Goal: Task Accomplishment & Management: Use online tool/utility

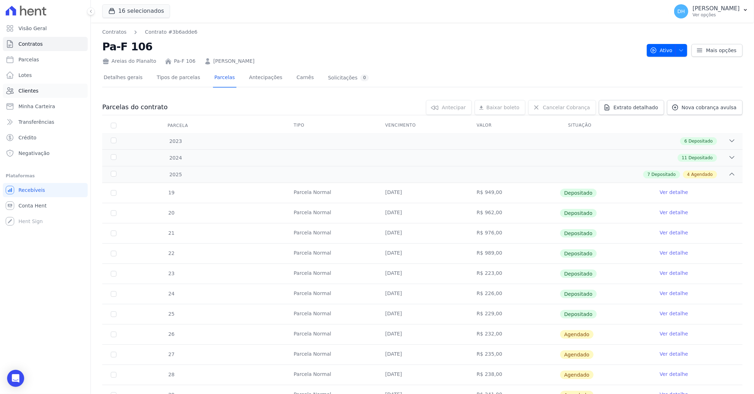
click at [33, 89] on span "Clientes" at bounding box center [28, 90] width 20 height 7
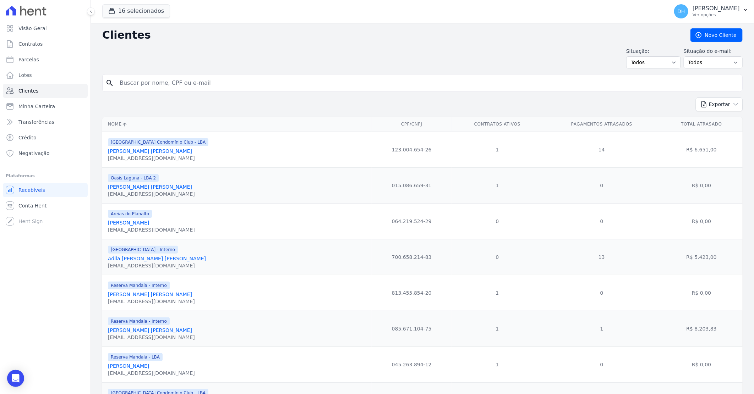
click at [159, 87] on input "search" at bounding box center [427, 83] width 624 height 14
type input "helio"
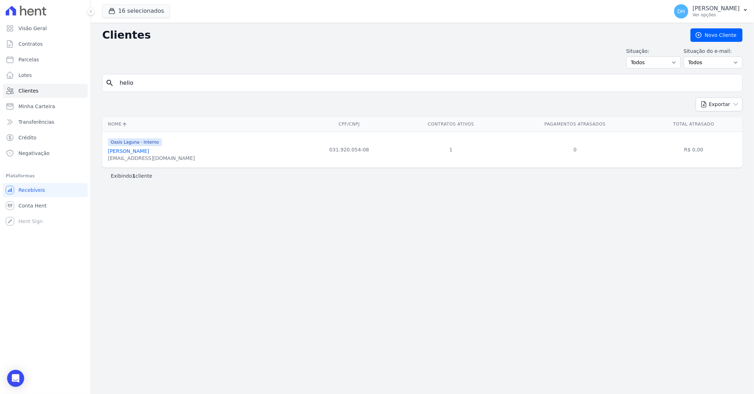
click at [149, 150] on link "[PERSON_NAME]" at bounding box center [128, 151] width 41 height 6
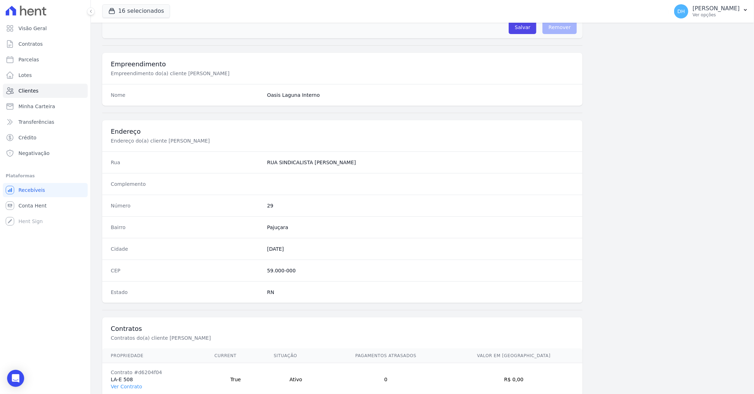
scroll to position [271, 0]
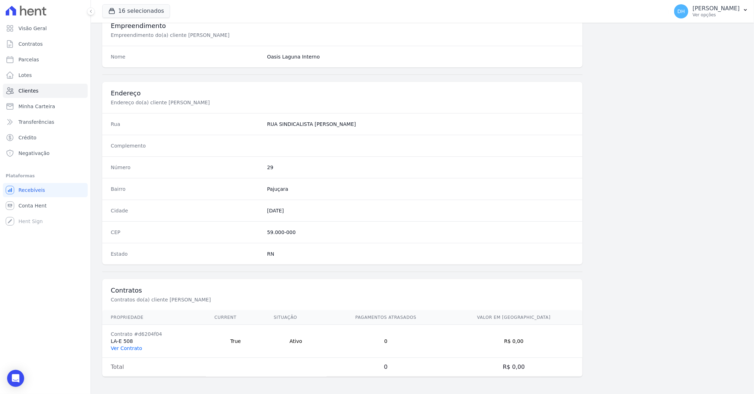
click at [135, 348] on link "Ver Contrato" at bounding box center [126, 349] width 31 height 6
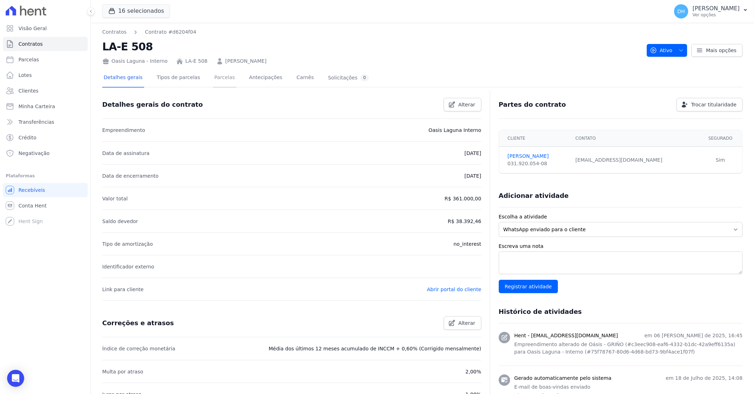
click at [215, 82] on link "Parcelas" at bounding box center [224, 78] width 23 height 19
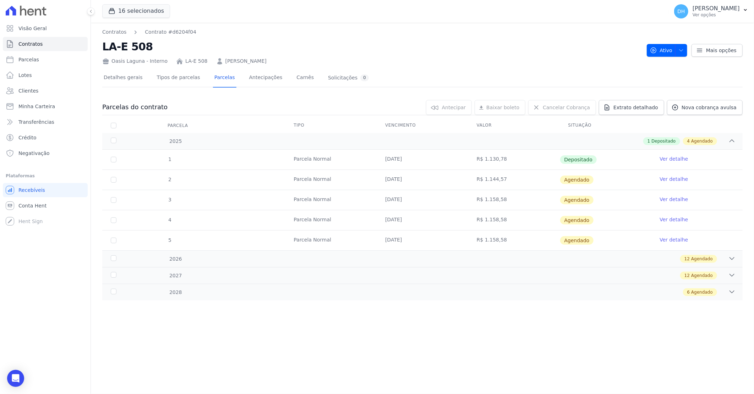
click at [678, 179] on link "Ver detalhe" at bounding box center [674, 179] width 28 height 7
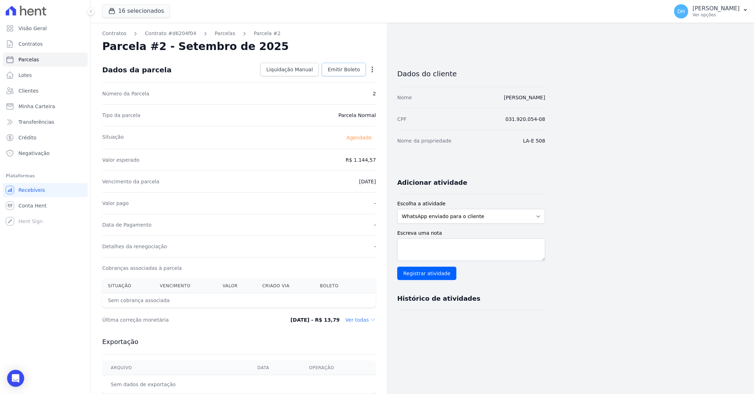
click at [353, 68] on span "Emitir Boleto" at bounding box center [344, 69] width 32 height 7
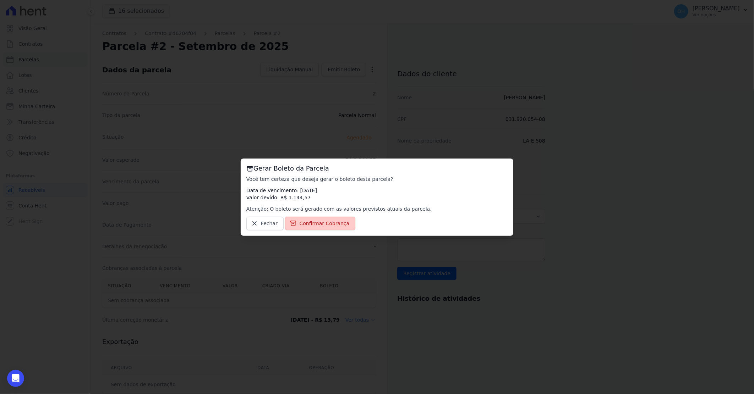
click at [318, 222] on span "Confirmar Cobrança" at bounding box center [325, 223] width 50 height 7
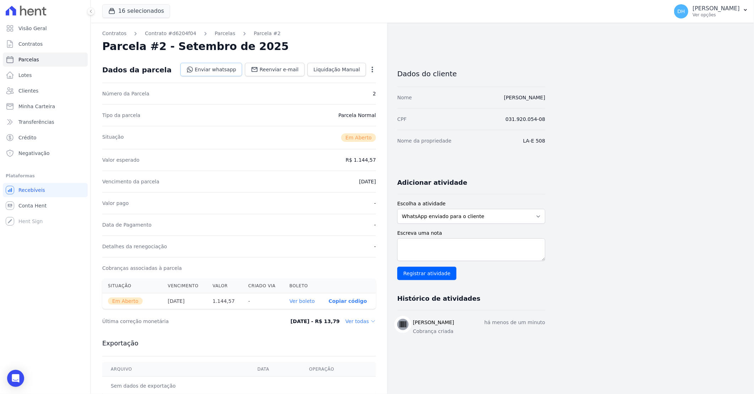
click at [217, 66] on link "Enviar whatsapp" at bounding box center [211, 69] width 62 height 13
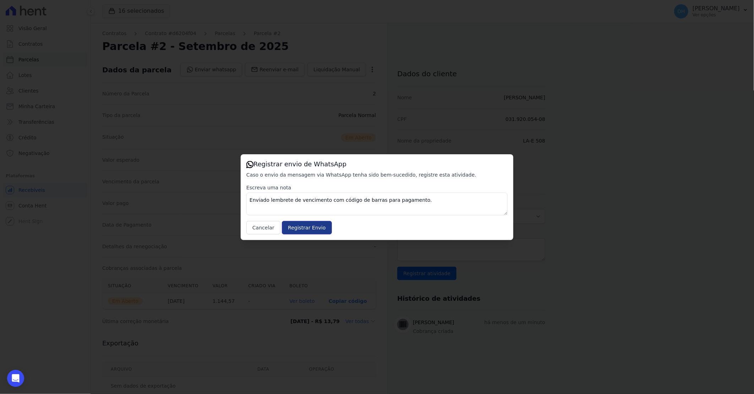
click at [292, 228] on input "Registrar Envio" at bounding box center [307, 227] width 50 height 13
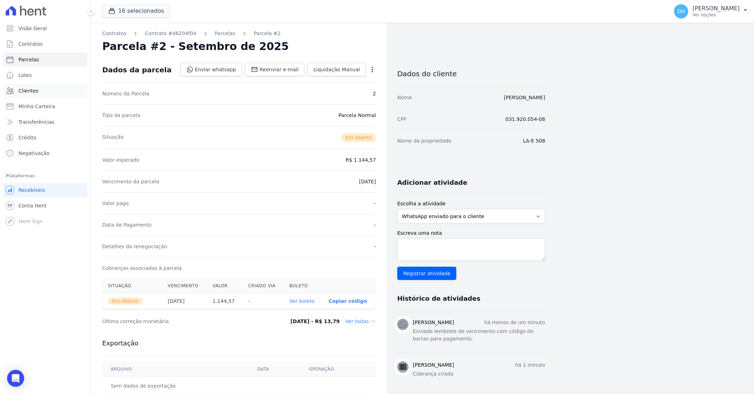
click at [40, 91] on link "Clientes" at bounding box center [45, 91] width 85 height 14
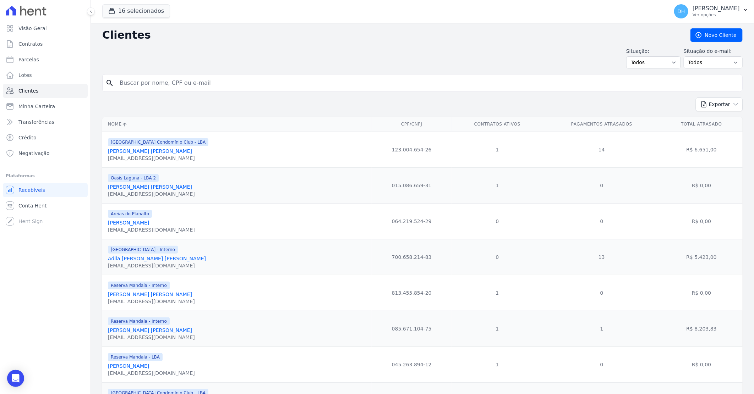
click at [169, 83] on input "search" at bounding box center [427, 83] width 624 height 14
type input "[PERSON_NAME]"
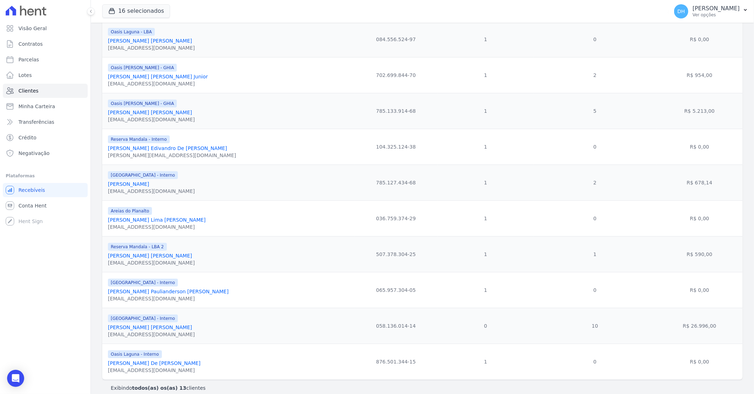
scroll to position [228, 0]
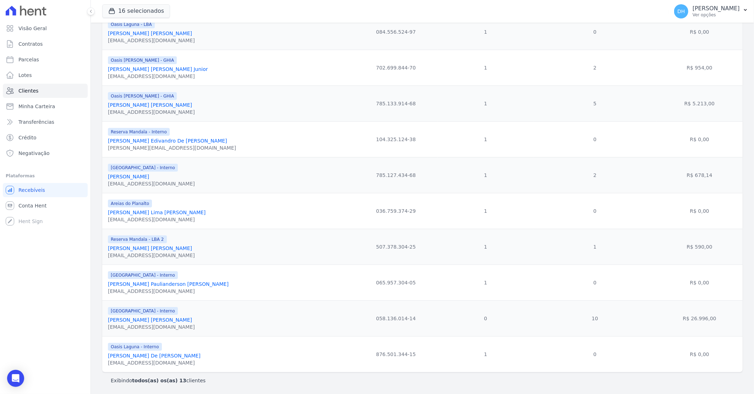
click at [153, 283] on link "[PERSON_NAME] Paulianderson [PERSON_NAME]" at bounding box center [168, 285] width 121 height 6
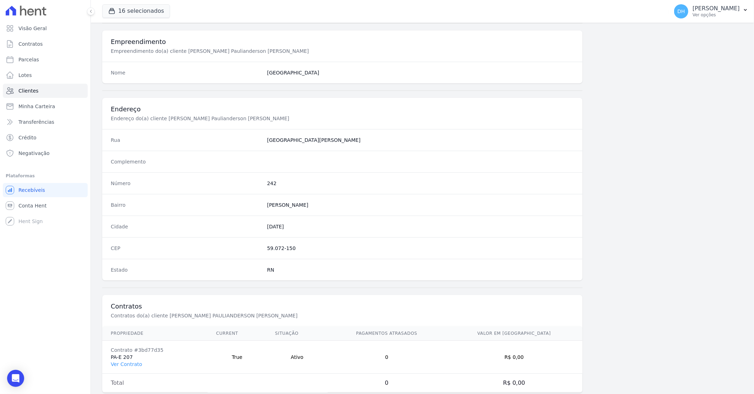
scroll to position [271, 0]
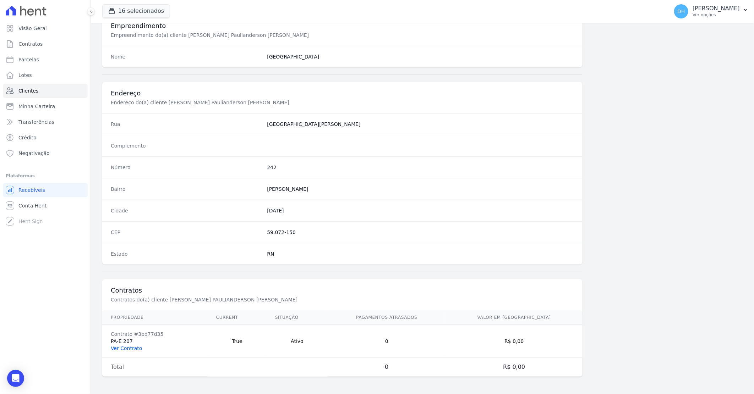
click at [129, 349] on link "Ver Contrato" at bounding box center [126, 349] width 31 height 6
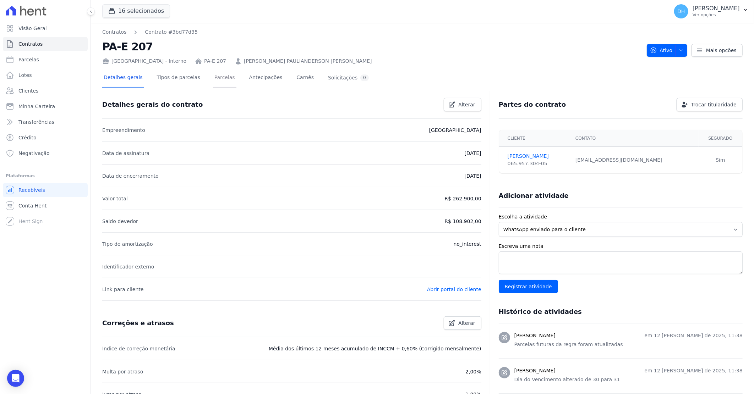
click at [217, 81] on link "Parcelas" at bounding box center [224, 78] width 23 height 19
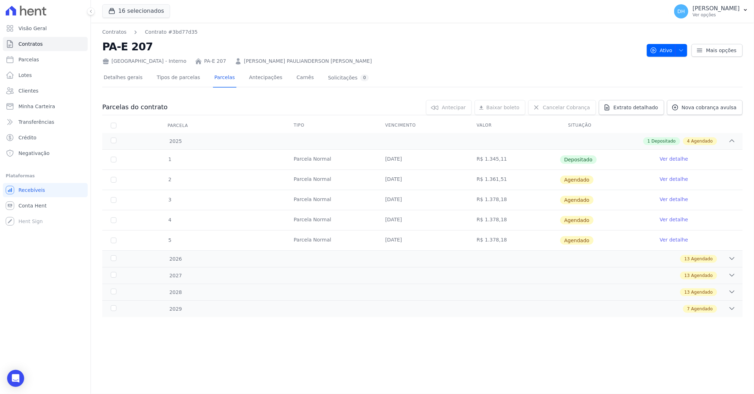
click at [673, 179] on link "Ver detalhe" at bounding box center [674, 179] width 28 height 7
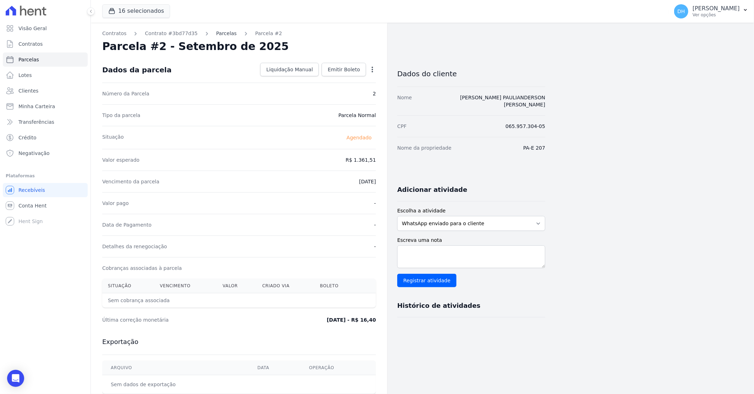
click at [220, 35] on link "Parcelas" at bounding box center [226, 33] width 21 height 7
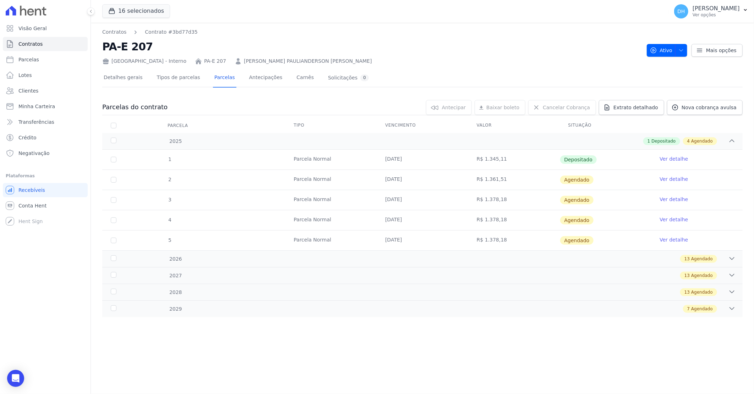
click at [668, 179] on link "Ver detalhe" at bounding box center [674, 179] width 28 height 7
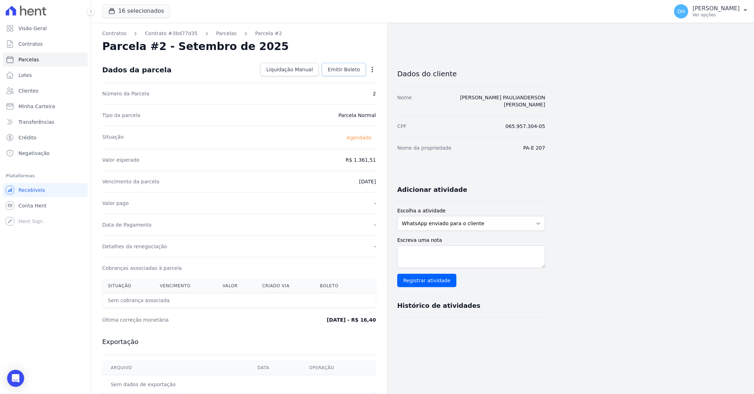
click at [340, 67] on span "Emitir Boleto" at bounding box center [344, 69] width 32 height 7
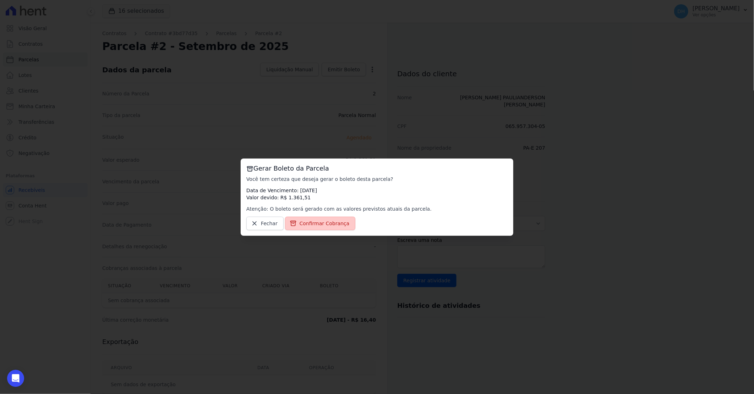
click at [311, 224] on span "Confirmar Cobrança" at bounding box center [325, 223] width 50 height 7
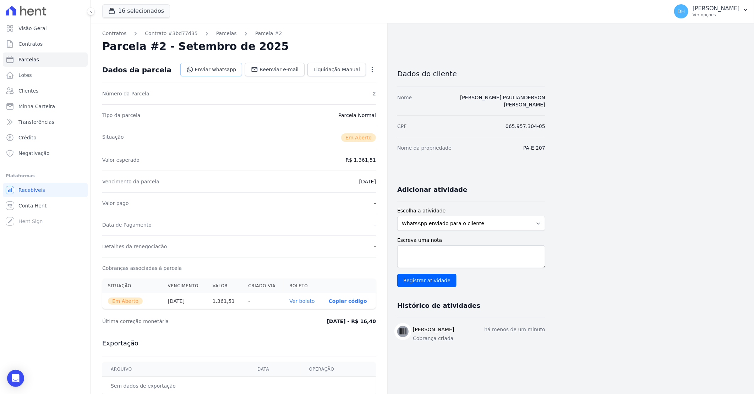
click at [226, 69] on link "Enviar whatsapp" at bounding box center [211, 69] width 62 height 13
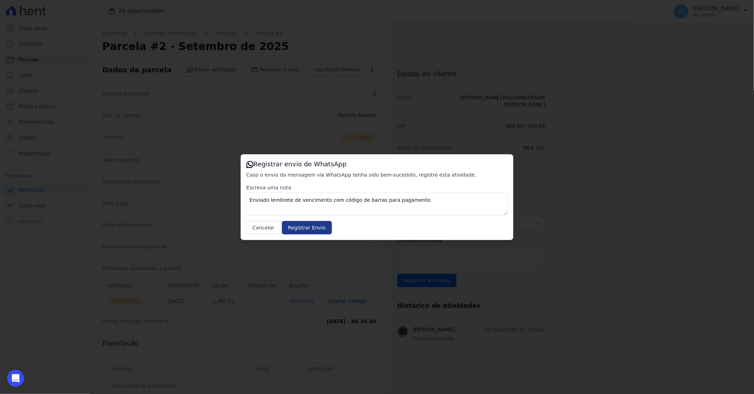
click at [304, 230] on input "Registrar Envio" at bounding box center [307, 227] width 50 height 13
